Goal: Transaction & Acquisition: Book appointment/travel/reservation

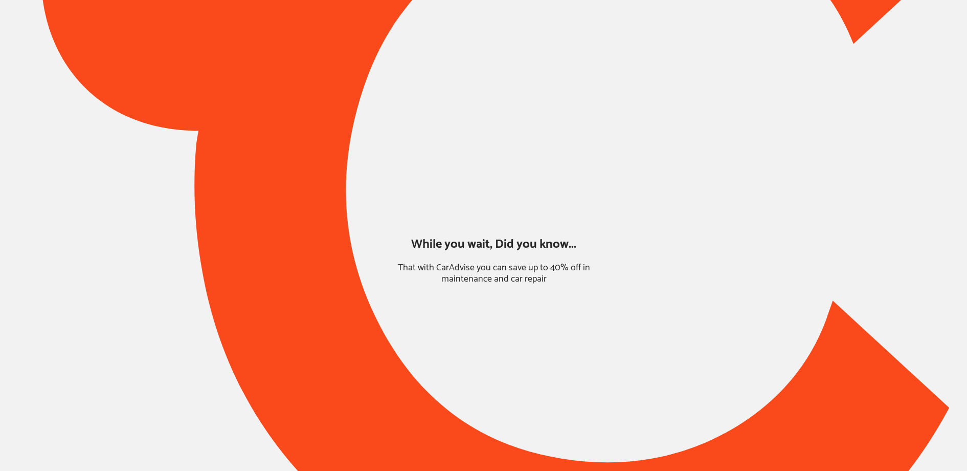
type input "*****"
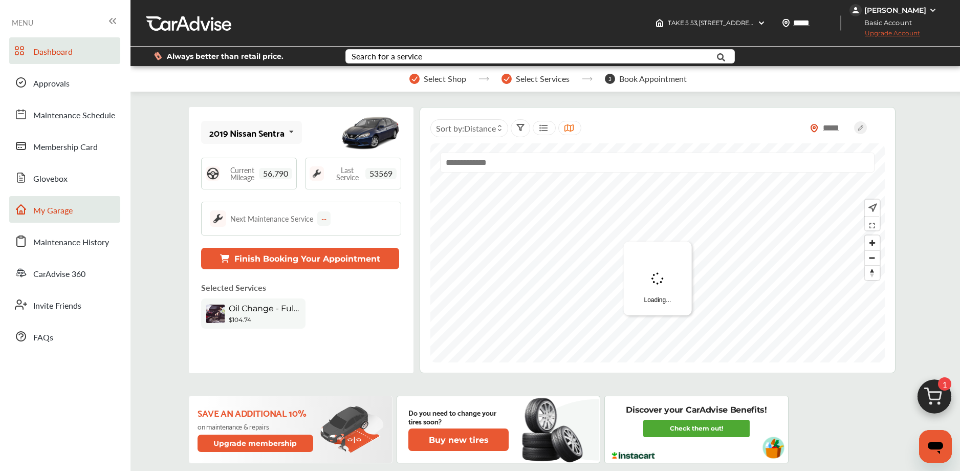
click at [72, 217] on link "My Garage" at bounding box center [64, 209] width 111 height 27
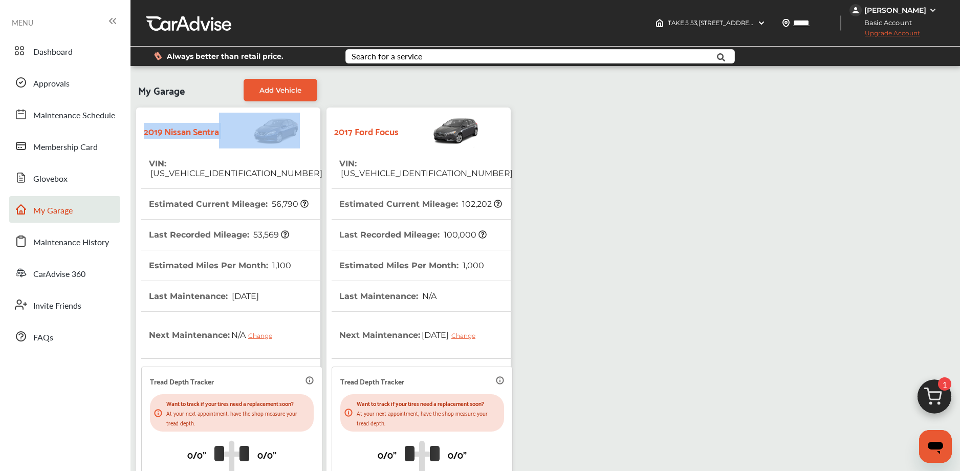
drag, startPoint x: 144, startPoint y: 133, endPoint x: 226, endPoint y: 134, distance: 81.9
click at [226, 134] on div "2019 Nissan Sentra" at bounding box center [228, 131] width 174 height 36
click at [226, 134] on img at bounding box center [259, 131] width 81 height 36
click at [248, 168] on span "[US_VEHICLE_IDENTIFICATION_NUMBER]" at bounding box center [235, 173] width 173 height 10
click at [201, 141] on div "2019 Nissan Sentra" at bounding box center [228, 131] width 174 height 36
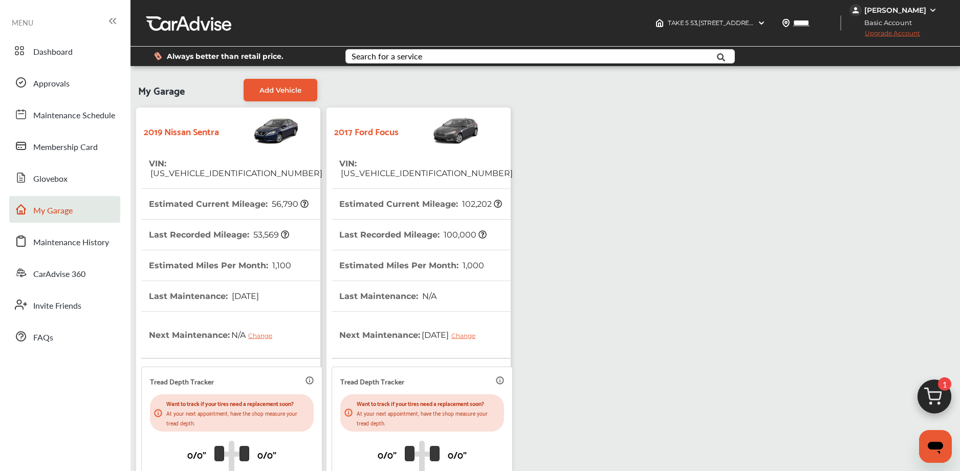
click at [929, 396] on img at bounding box center [934, 398] width 49 height 49
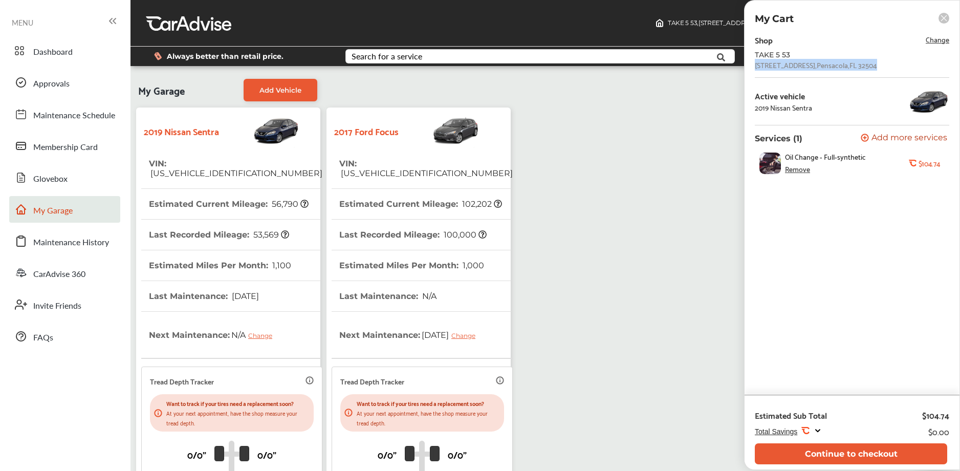
drag, startPoint x: 764, startPoint y: 68, endPoint x: 872, endPoint y: 68, distance: 108.5
click at [872, 68] on div "TAKE 5 53 [STREET_ADDRESS]" at bounding box center [852, 60] width 194 height 18
click at [872, 69] on div "TAKE 5 53 [STREET_ADDRESS]" at bounding box center [852, 60] width 194 height 18
drag, startPoint x: 756, startPoint y: 67, endPoint x: 813, endPoint y: 61, distance: 57.1
click at [875, 70] on div "Shop Change TAKE 5 53 [STREET_ADDRESS] Active vehicle 2019 Nissan Sentra Servic…" at bounding box center [852, 108] width 194 height 150
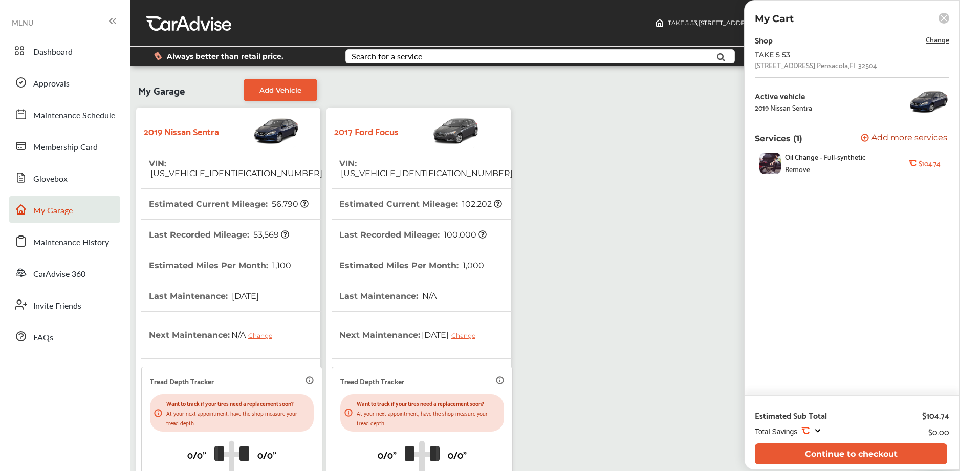
click at [756, 57] on div "TAKE 5 53" at bounding box center [837, 55] width 164 height 8
click at [835, 452] on button "Continue to checkout" at bounding box center [851, 453] width 192 height 21
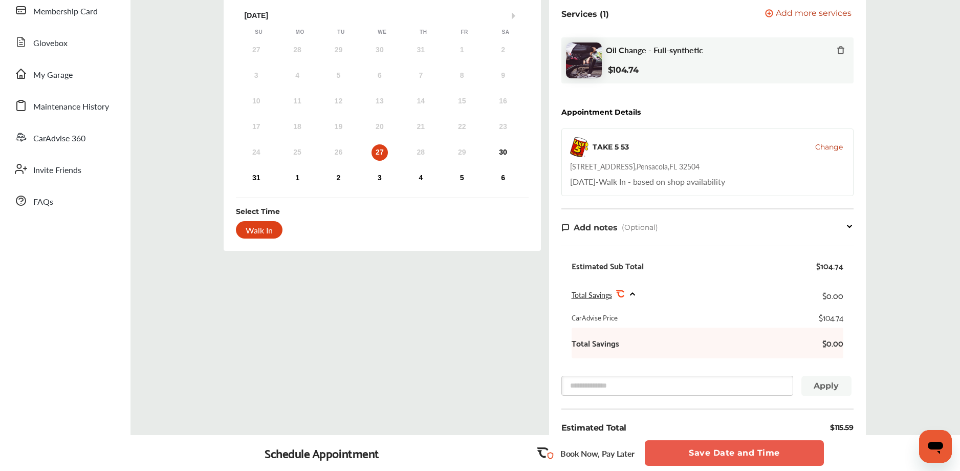
scroll to position [134, 0]
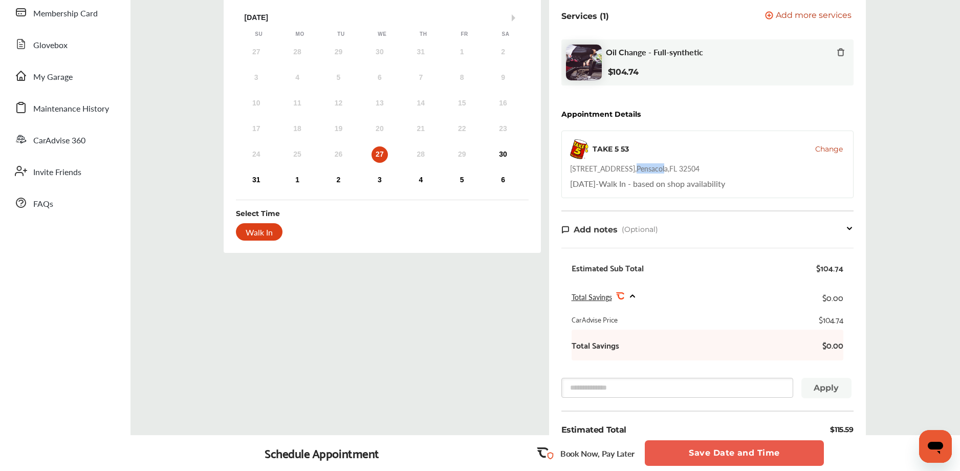
drag, startPoint x: 626, startPoint y: 169, endPoint x: 653, endPoint y: 172, distance: 27.3
click at [653, 172] on div "[STREET_ADDRESS]" at bounding box center [634, 168] width 129 height 10
click at [654, 173] on div "[STREET_ADDRESS]" at bounding box center [634, 168] width 129 height 10
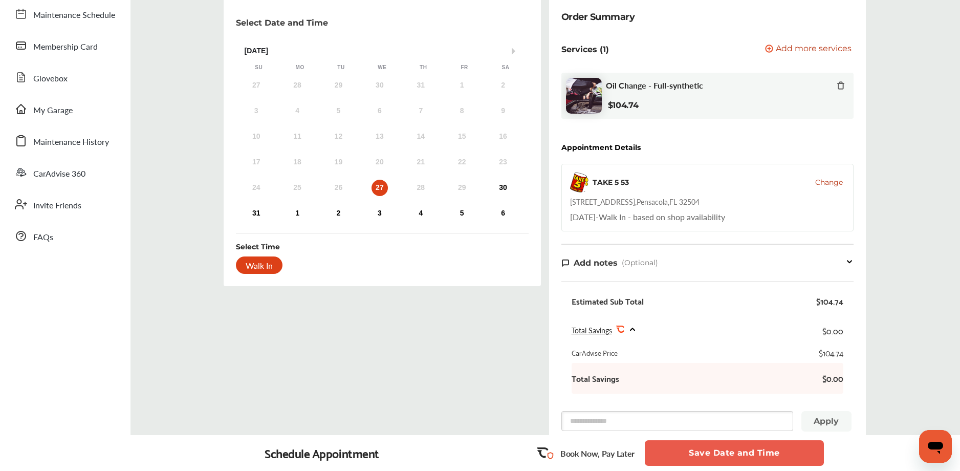
scroll to position [0, 0]
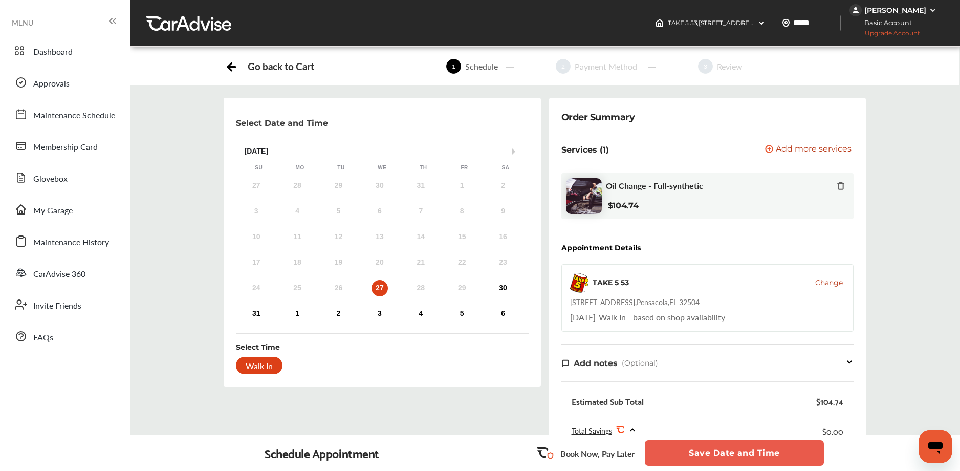
click at [908, 9] on div "[PERSON_NAME]" at bounding box center [895, 10] width 62 height 9
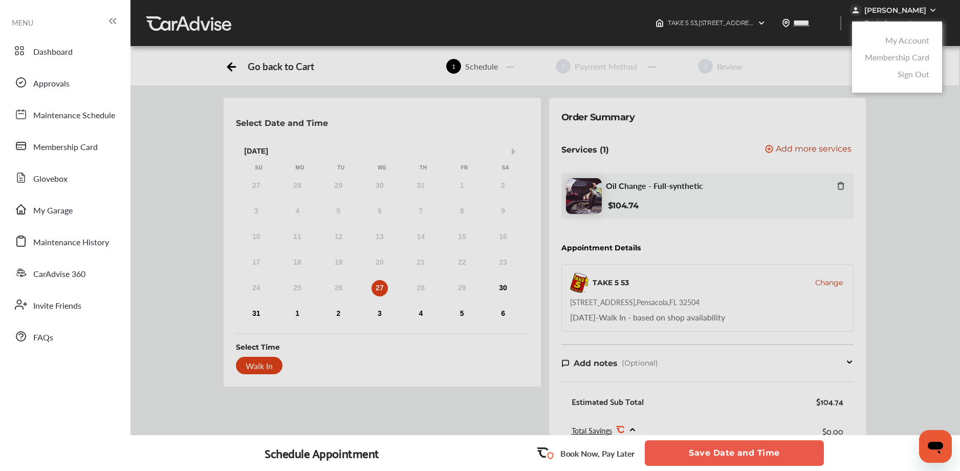
click at [892, 40] on link "My Account" at bounding box center [907, 40] width 44 height 12
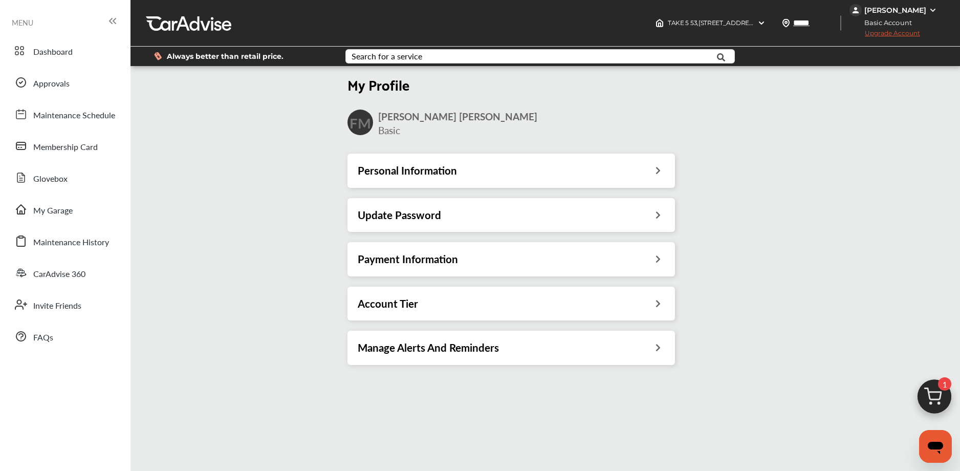
click at [455, 256] on h3 "Payment Information" at bounding box center [408, 258] width 100 height 13
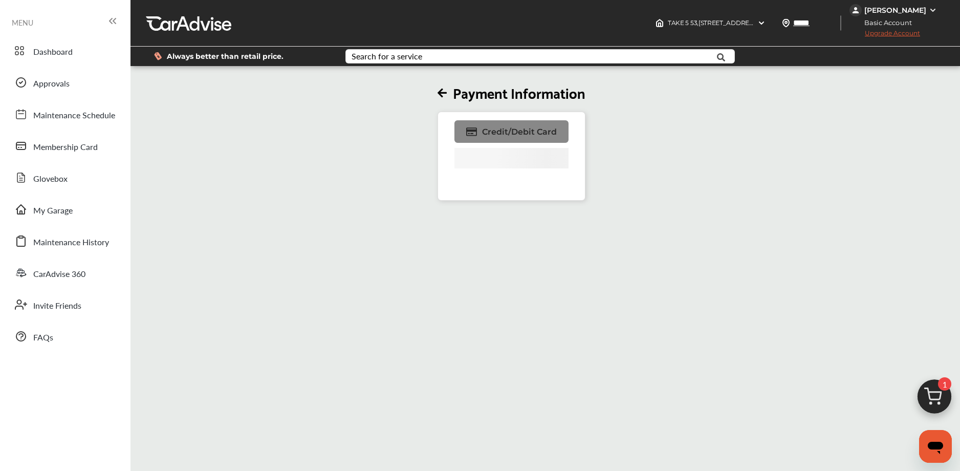
click at [496, 136] on span "Credit/Debit Card" at bounding box center [519, 132] width 75 height 10
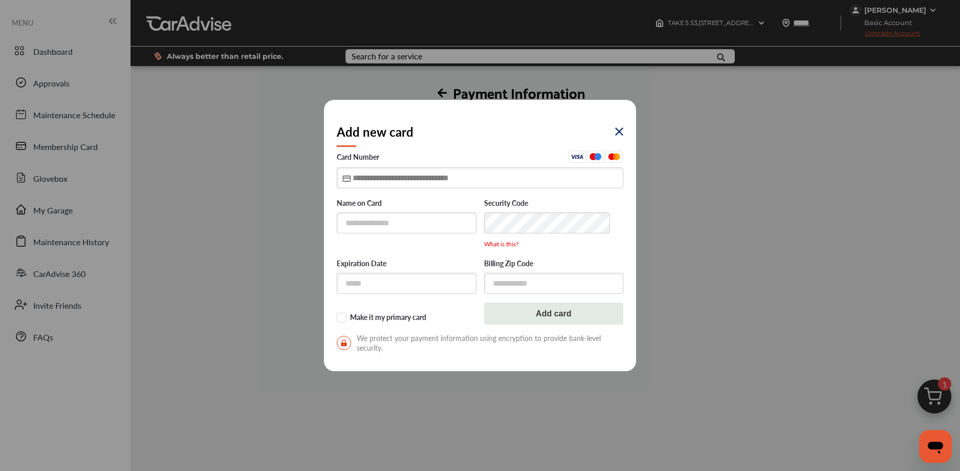
click at [402, 173] on input "text" at bounding box center [480, 177] width 286 height 21
type input "**********"
click at [366, 291] on input "text" at bounding box center [407, 283] width 140 height 21
type input "*****"
drag, startPoint x: 521, startPoint y: 285, endPoint x: 516, endPoint y: 291, distance: 7.3
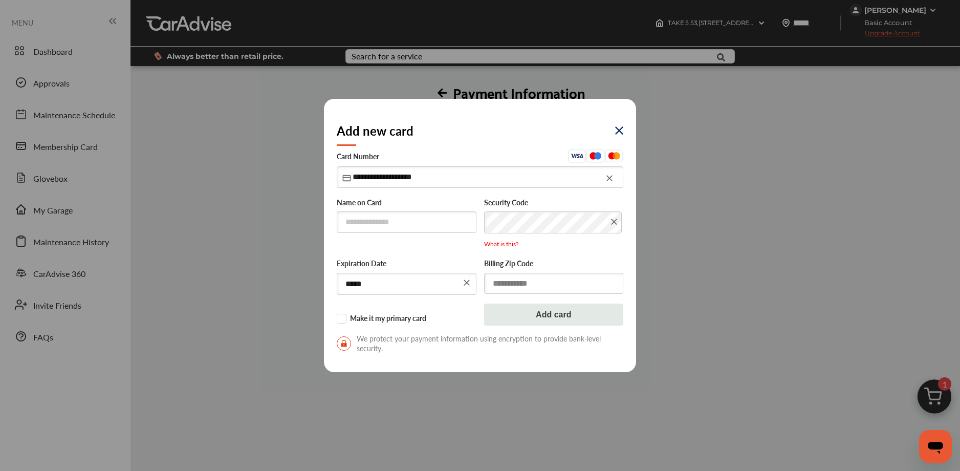
click at [521, 285] on input "text" at bounding box center [554, 283] width 140 height 21
type input "*****"
click at [411, 220] on input "text" at bounding box center [407, 221] width 140 height 21
type input "**********"
click at [508, 319] on button "Add card" at bounding box center [554, 314] width 140 height 22
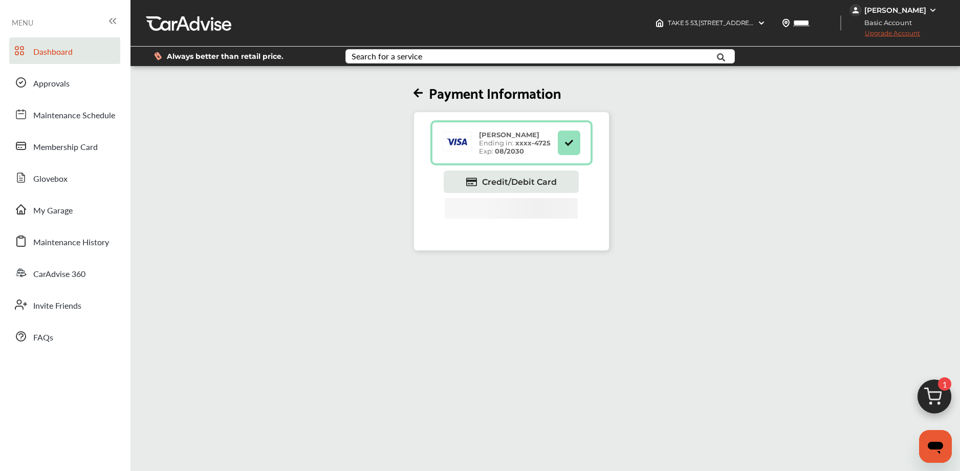
click at [57, 46] on span "Dashboard" at bounding box center [52, 52] width 39 height 13
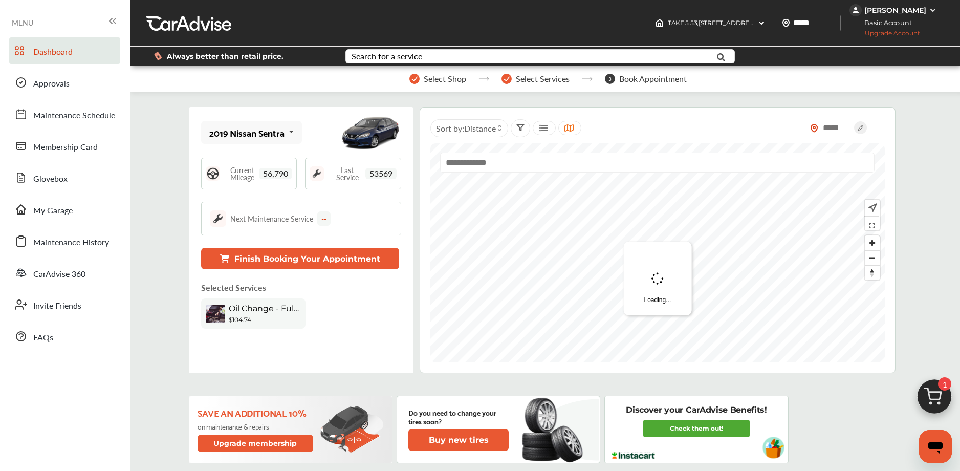
click at [924, 389] on img at bounding box center [934, 398] width 49 height 49
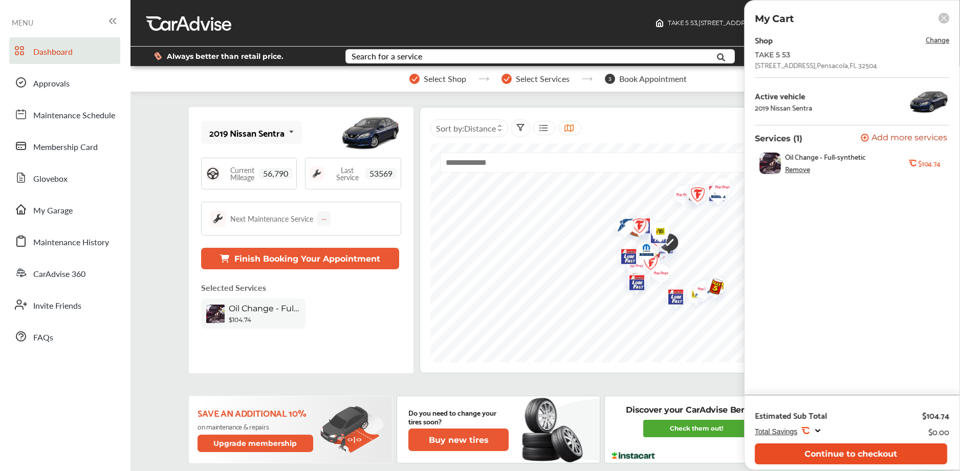
click at [843, 448] on button "Continue to checkout" at bounding box center [851, 453] width 192 height 21
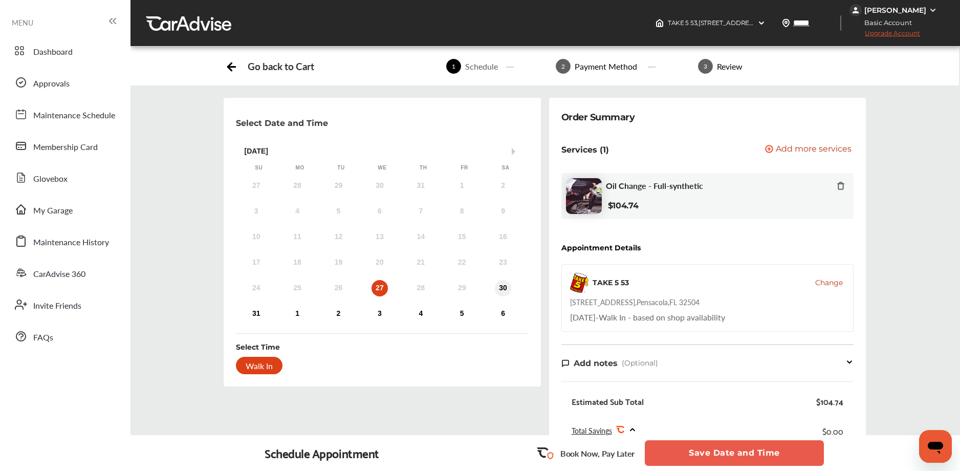
click at [501, 286] on div "30" at bounding box center [503, 288] width 16 height 16
click at [248, 315] on div "31" at bounding box center [256, 313] width 16 height 16
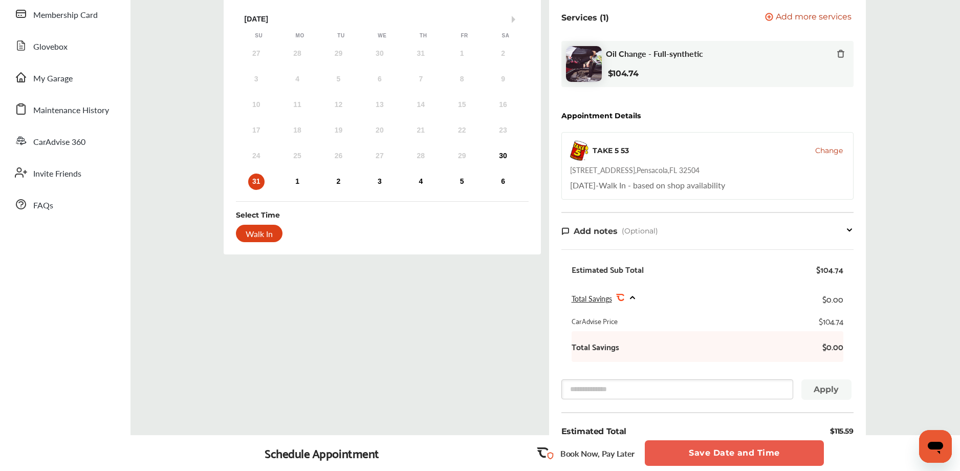
scroll to position [273, 0]
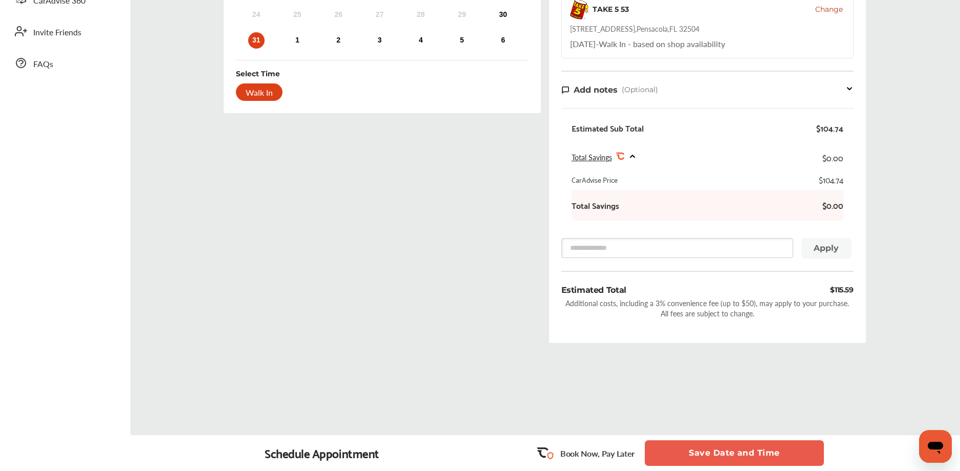
click at [702, 446] on button "Save Date and Time" at bounding box center [734, 453] width 179 height 26
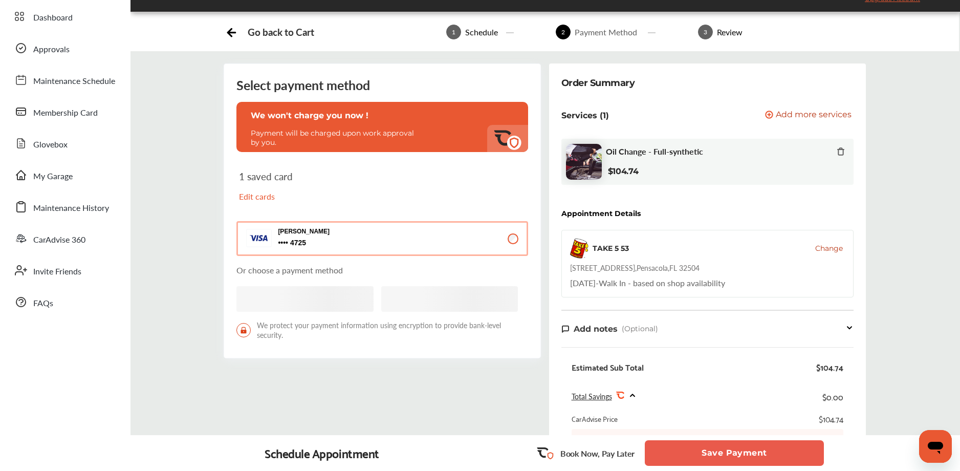
scroll to position [306, 0]
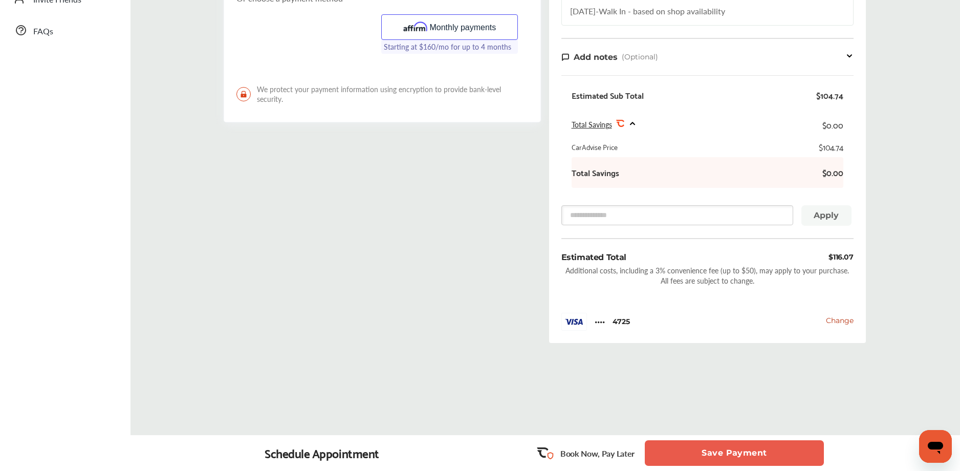
click at [691, 457] on button "Save Payment" at bounding box center [734, 453] width 179 height 26
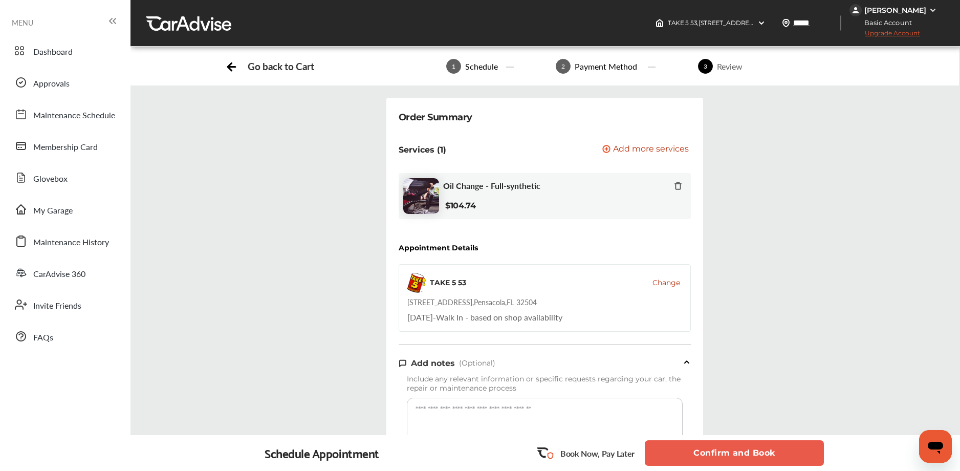
click at [697, 449] on button "Confirm and Book" at bounding box center [734, 453] width 179 height 26
